Goal: Navigation & Orientation: Find specific page/section

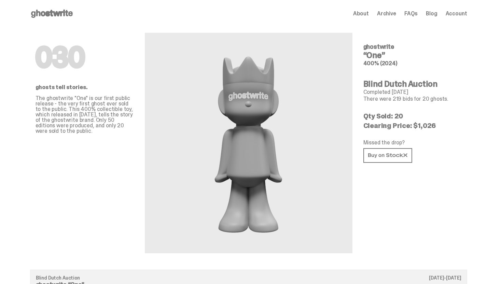
click at [66, 9] on icon at bounding box center [52, 13] width 44 height 11
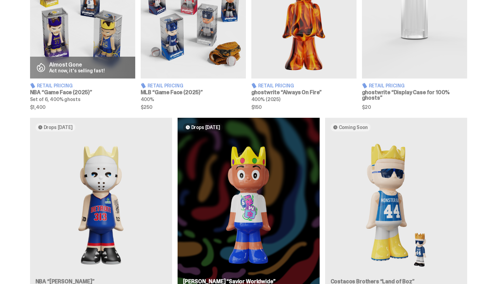
click at [60, 197] on div "Drops [DATE] NBA “[PERSON_NAME]” 400% (2025) Drops [DATE] [PERSON_NAME] “Savior…" at bounding box center [249, 210] width 492 height 185
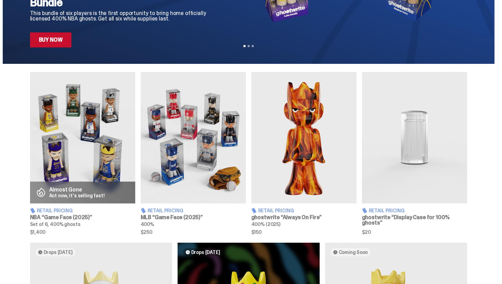
scroll to position [182, 0]
click at [106, 147] on img at bounding box center [82, 138] width 105 height 132
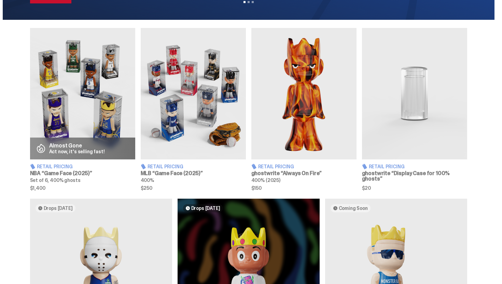
scroll to position [227, 0]
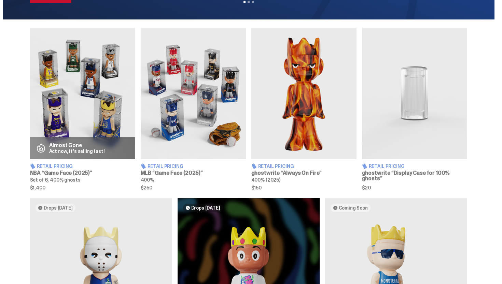
click at [202, 107] on img at bounding box center [193, 94] width 105 height 132
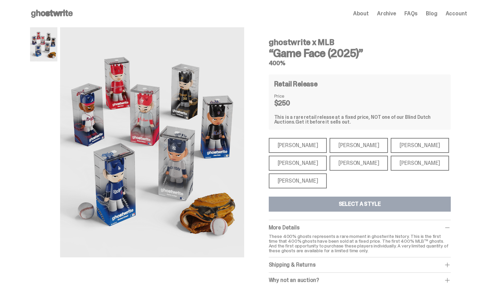
click at [289, 181] on div "[PERSON_NAME]" at bounding box center [298, 181] width 58 height 15
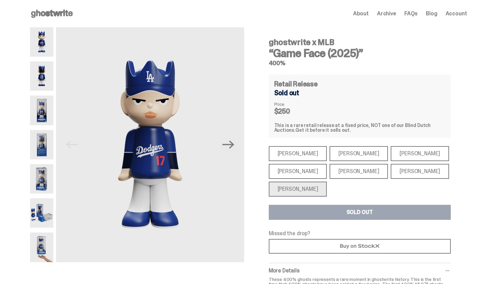
click at [330, 171] on div "[PERSON_NAME]" at bounding box center [359, 171] width 58 height 15
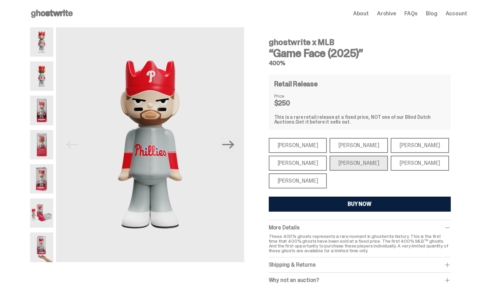
click at [306, 169] on div "[PERSON_NAME]" at bounding box center [298, 163] width 58 height 15
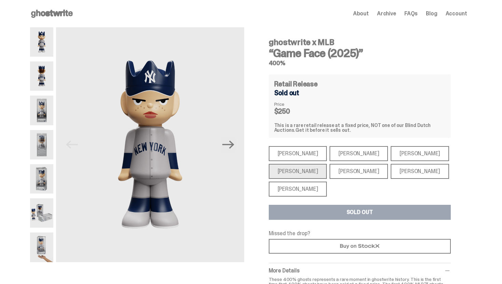
click at [330, 157] on div "[PERSON_NAME]" at bounding box center [359, 153] width 58 height 15
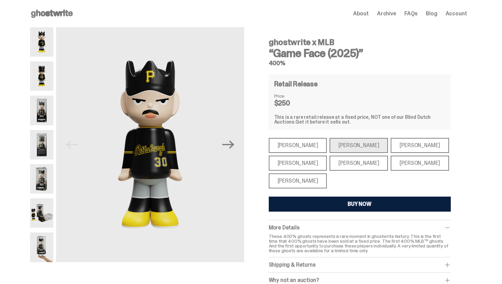
click at [301, 149] on div "[PERSON_NAME]" at bounding box center [298, 145] width 58 height 15
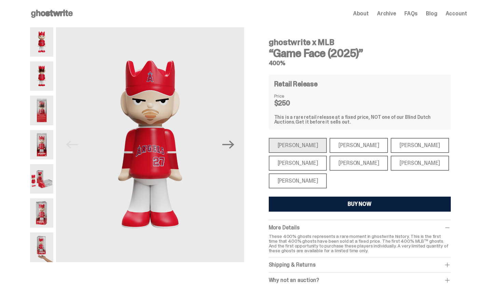
click at [391, 146] on div "[PERSON_NAME]" at bounding box center [420, 145] width 58 height 15
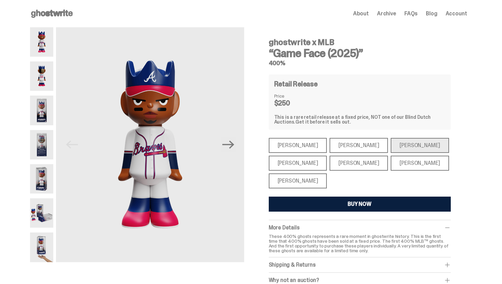
click at [391, 160] on div "[PERSON_NAME]" at bounding box center [420, 163] width 58 height 15
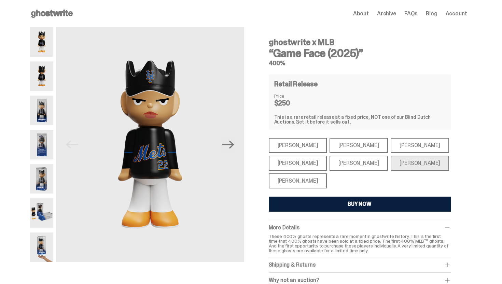
click at [73, 18] on icon at bounding box center [52, 13] width 44 height 11
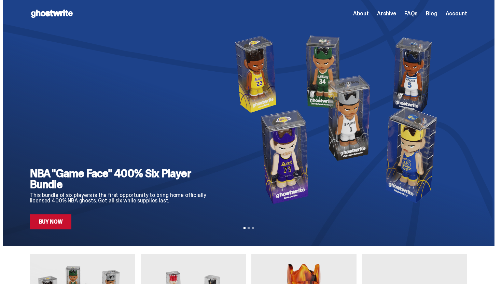
click at [454, 17] on div "About Archive FAQs Blog Account" at bounding box center [410, 14] width 114 height 8
click at [388, 14] on span "Archive" at bounding box center [386, 13] width 19 height 5
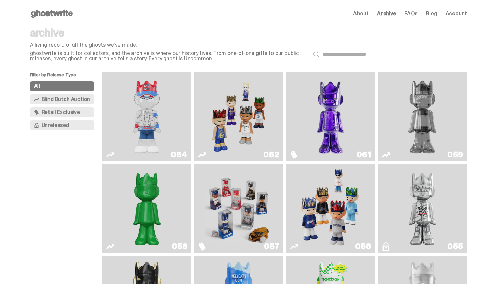
click at [170, 128] on img "You Can't See Me" at bounding box center [146, 117] width 67 height 84
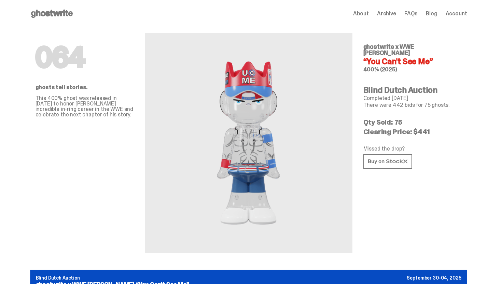
click at [46, 12] on use at bounding box center [52, 14] width 42 height 8
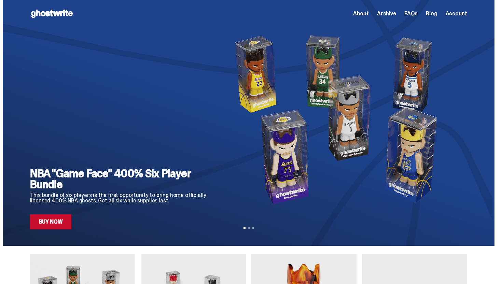
click at [50, 12] on use at bounding box center [52, 14] width 42 height 8
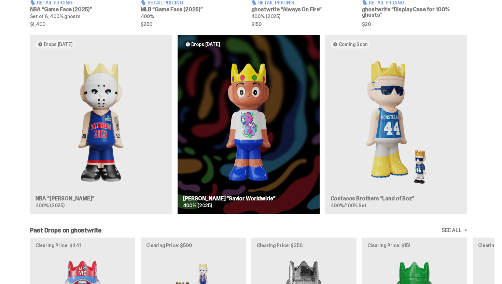
scroll to position [393, 0]
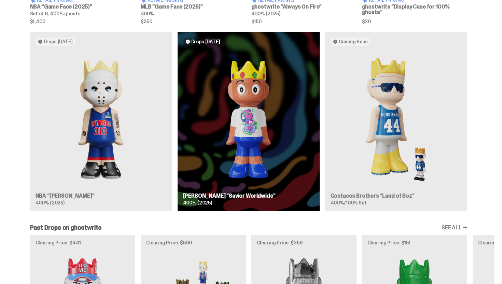
click at [126, 143] on div "Drops [DATE] NBA “[PERSON_NAME]” 400% (2025) Drops [DATE] [PERSON_NAME] “Savior…" at bounding box center [249, 124] width 492 height 185
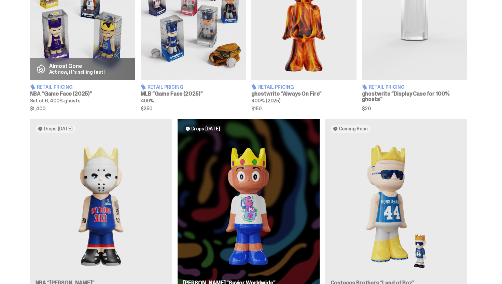
scroll to position [279, 0]
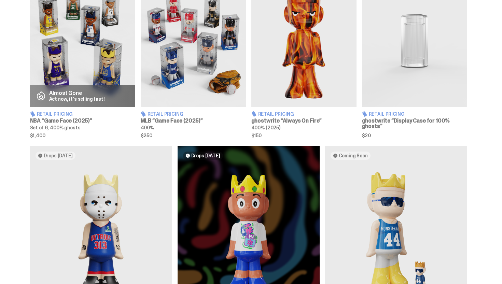
click at [189, 86] on img at bounding box center [193, 41] width 105 height 132
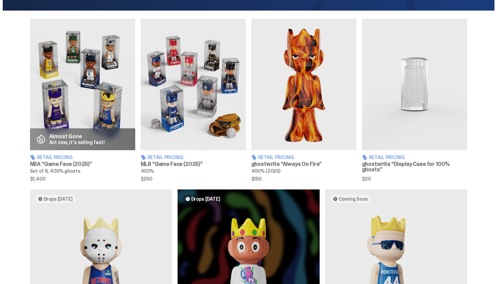
scroll to position [229, 0]
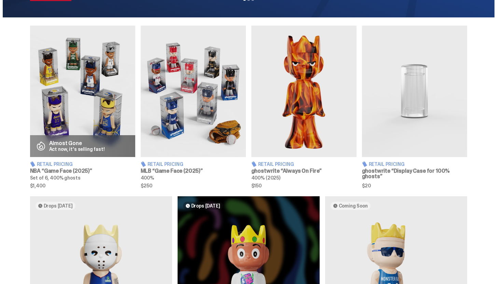
click at [288, 79] on img at bounding box center [304, 92] width 105 height 132
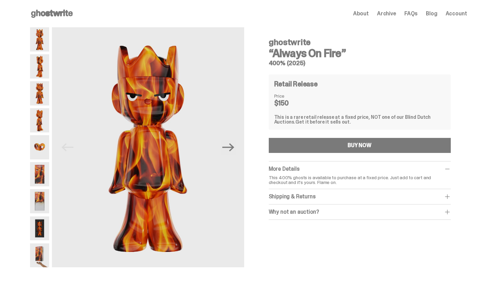
click at [53, 9] on icon at bounding box center [52, 13] width 44 height 11
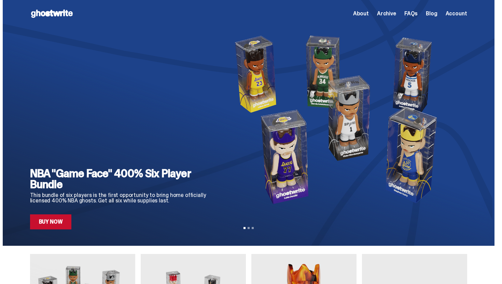
click at [394, 12] on span "Archive" at bounding box center [386, 13] width 19 height 5
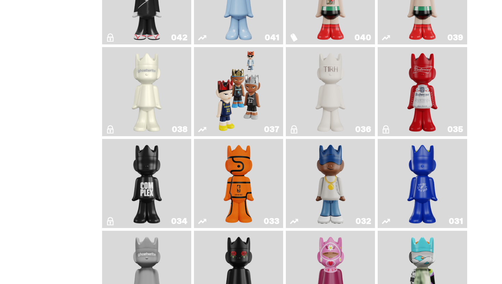
scroll to position [933, 0]
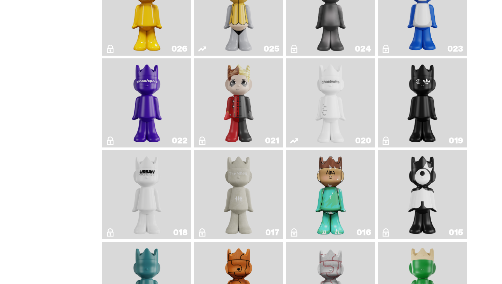
click at [162, 33] on img "Schrödinger's ghost: New Dawn" at bounding box center [146, 11] width 47 height 84
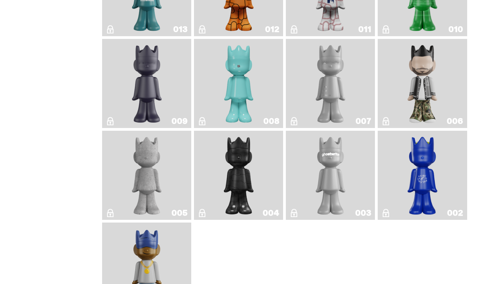
scroll to position [1273, 0]
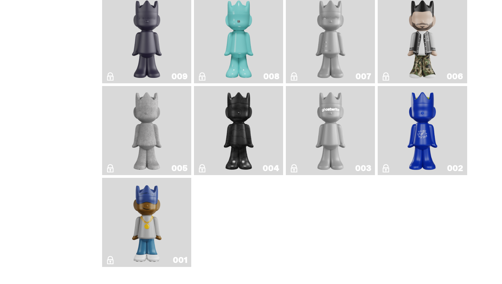
click at [147, 207] on img "Eastside Golf" at bounding box center [147, 223] width 36 height 84
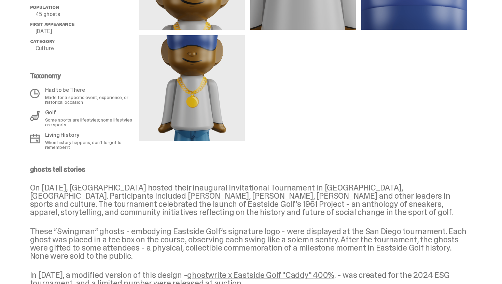
scroll to position [222, 0]
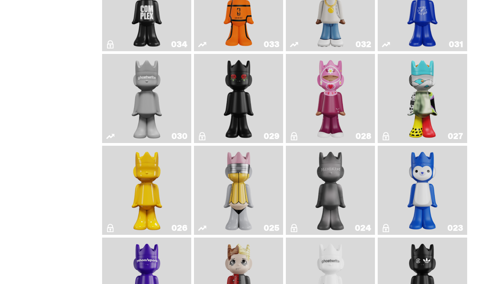
scroll to position [1318, 0]
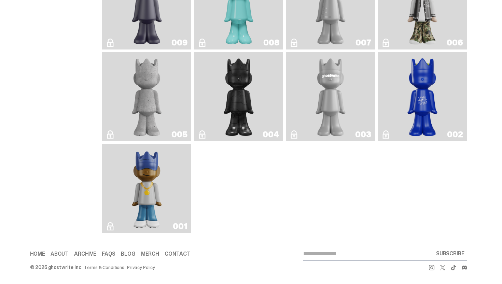
click at [143, 175] on img "Eastside Golf" at bounding box center [147, 189] width 36 height 84
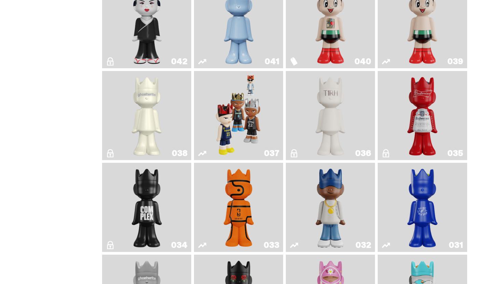
scroll to position [552, 0]
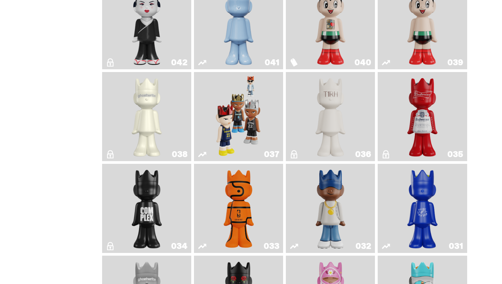
click at [338, 201] on img "Swingman" at bounding box center [330, 209] width 47 height 84
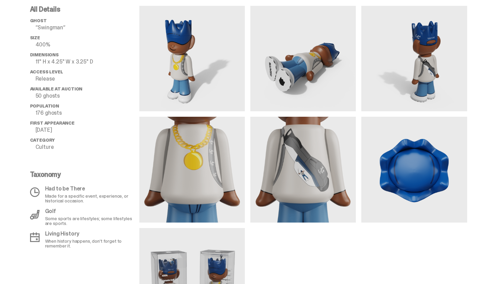
scroll to position [504, 0]
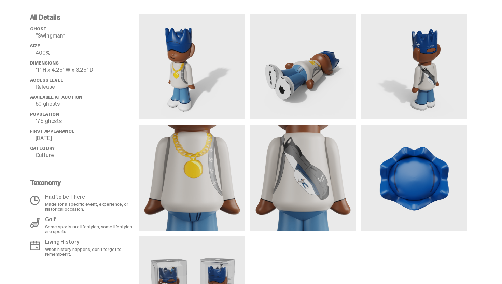
click at [280, 73] on img at bounding box center [303, 67] width 106 height 106
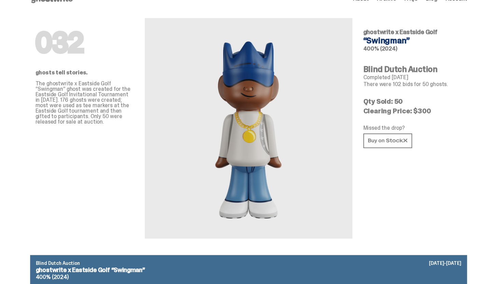
scroll to position [0, 0]
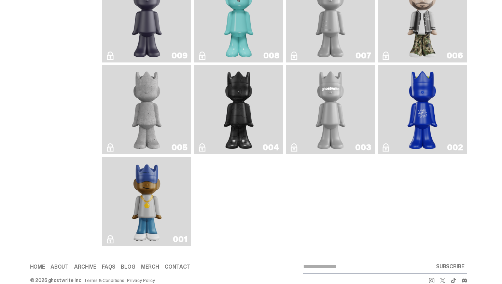
scroll to position [1318, 0]
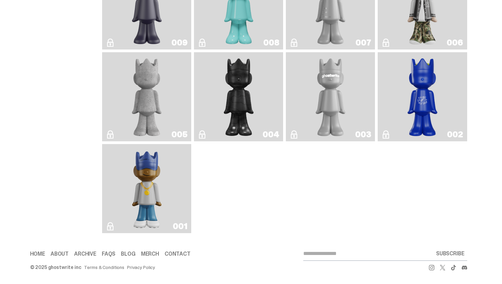
click at [128, 190] on link "001" at bounding box center [146, 189] width 81 height 84
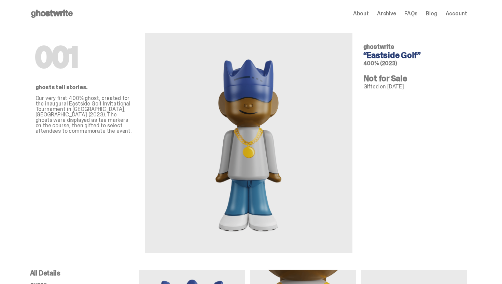
scroll to position [221, 0]
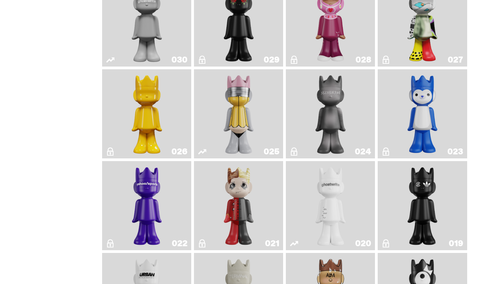
scroll to position [1154, 0]
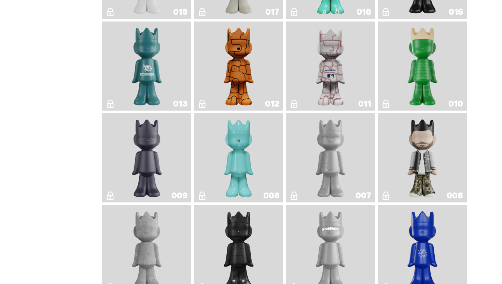
click at [152, 246] on img "Concrete" at bounding box center [147, 250] width 36 height 84
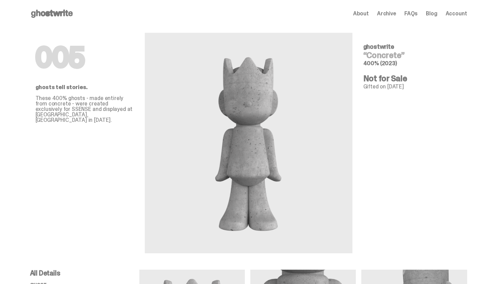
scroll to position [258, 0]
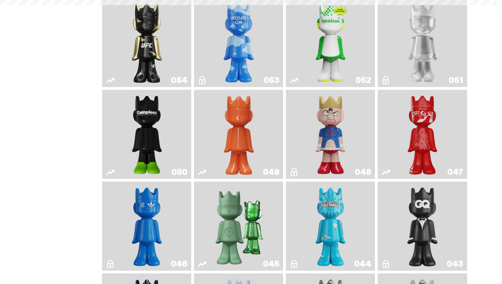
scroll to position [1154, 0]
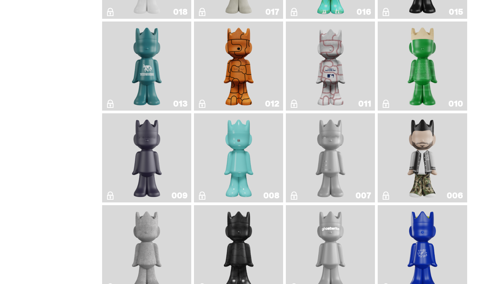
click at [425, 156] on img "Amiri" at bounding box center [423, 158] width 36 height 84
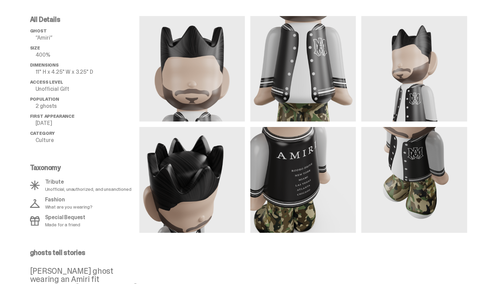
scroll to position [222, 0]
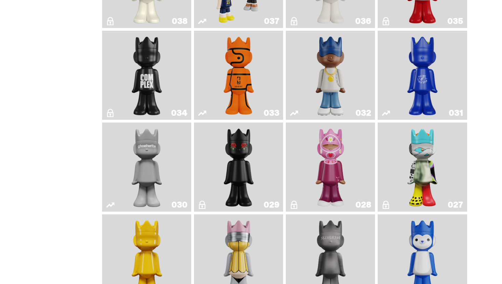
scroll to position [875, 0]
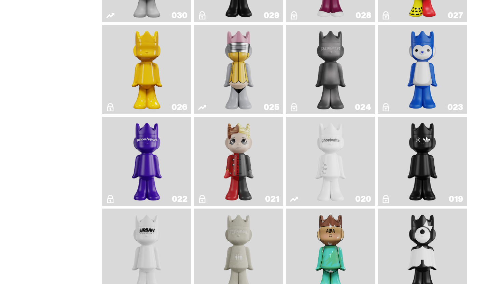
click at [224, 148] on img "Magic Man" at bounding box center [239, 162] width 36 height 84
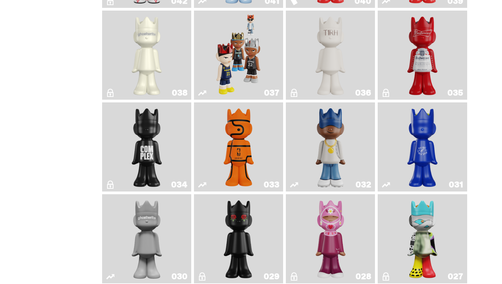
scroll to position [613, 0]
click at [226, 146] on img "Game Ball" at bounding box center [239, 148] width 36 height 84
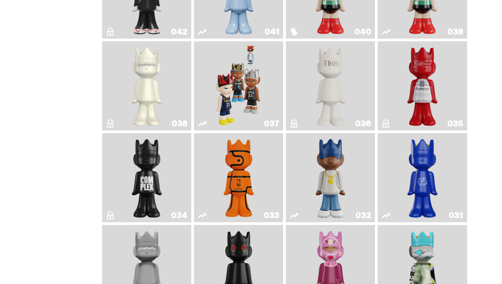
scroll to position [580, 0]
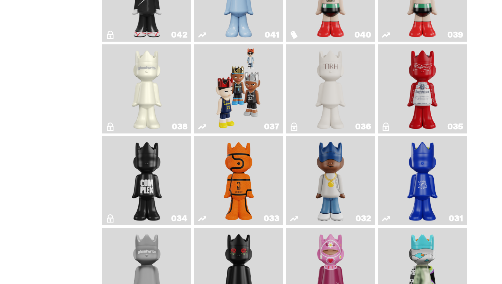
click at [388, 102] on link "035" at bounding box center [422, 89] width 81 height 84
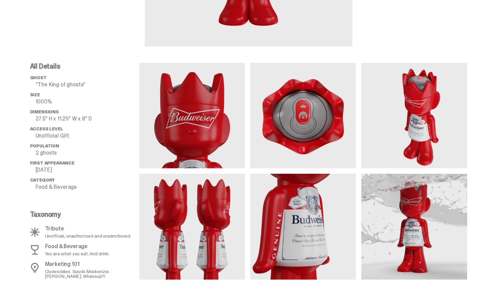
scroll to position [235, 0]
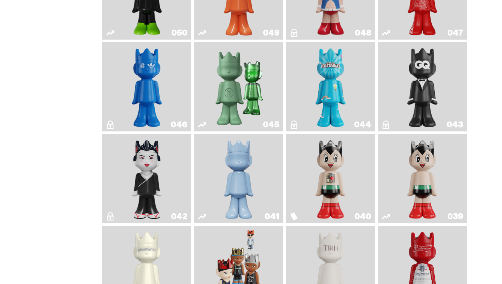
scroll to position [393, 0]
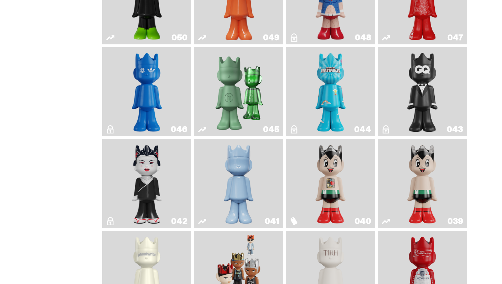
click at [170, 160] on link "042" at bounding box center [146, 184] width 81 height 84
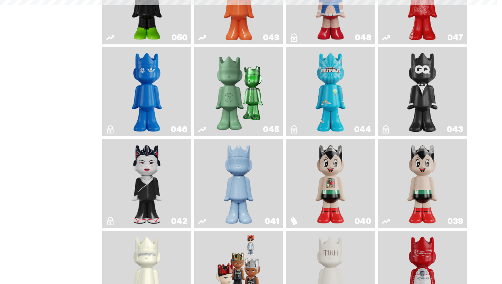
scroll to position [389, 0]
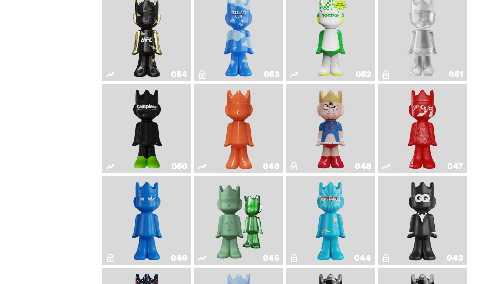
click at [238, 198] on img "Present" at bounding box center [239, 221] width 58 height 84
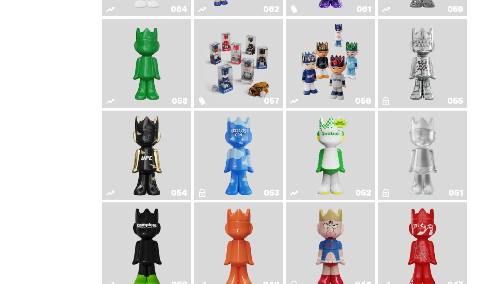
scroll to position [144, 0]
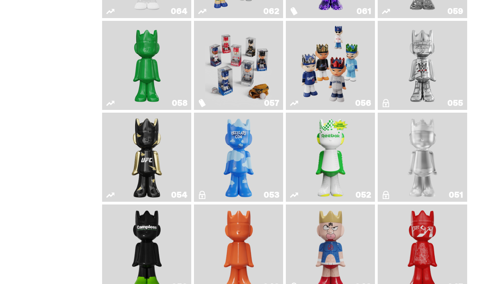
click at [401, 144] on link "051" at bounding box center [422, 158] width 81 height 84
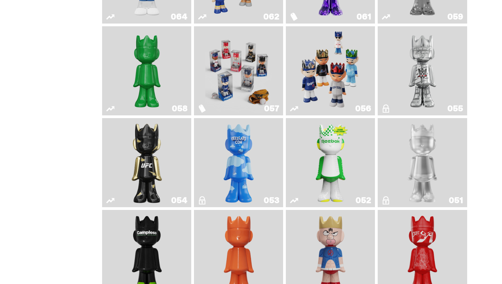
click at [313, 160] on link "052" at bounding box center [330, 163] width 81 height 84
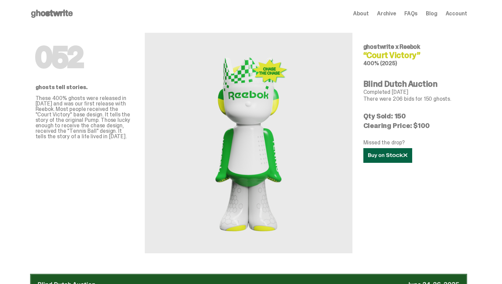
click at [388, 157] on icon at bounding box center [387, 155] width 39 height 5
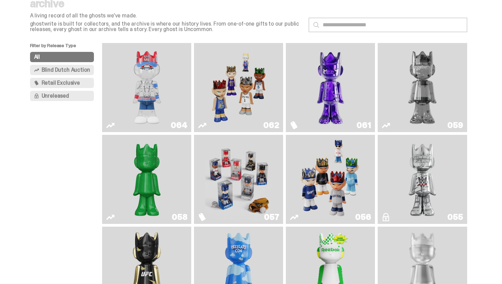
scroll to position [26, 0]
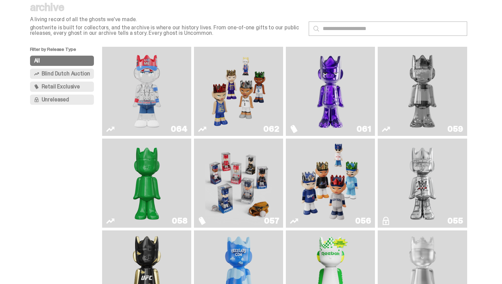
click at [162, 180] on img "Schrödinger's ghost: Sunday Green" at bounding box center [146, 183] width 67 height 84
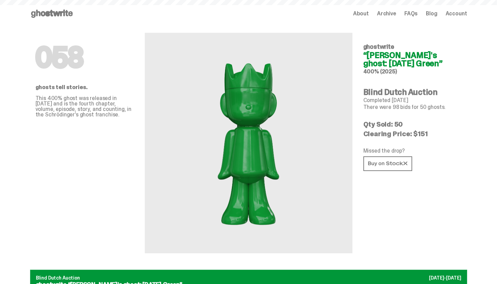
scroll to position [26, 0]
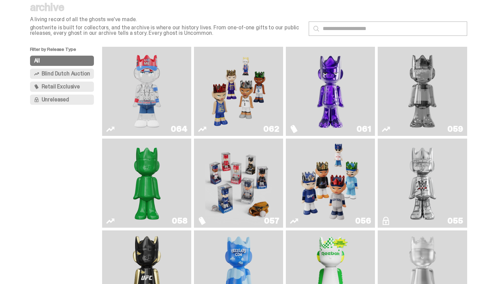
click at [386, 78] on link "059" at bounding box center [422, 92] width 81 height 84
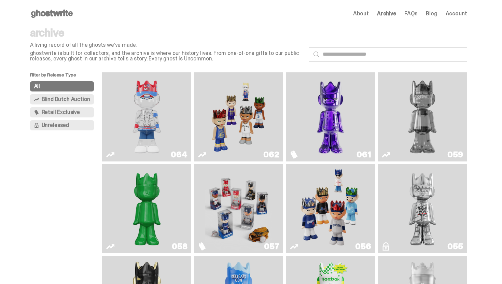
click at [38, 15] on icon at bounding box center [52, 13] width 44 height 11
